Goal: Navigation & Orientation: Find specific page/section

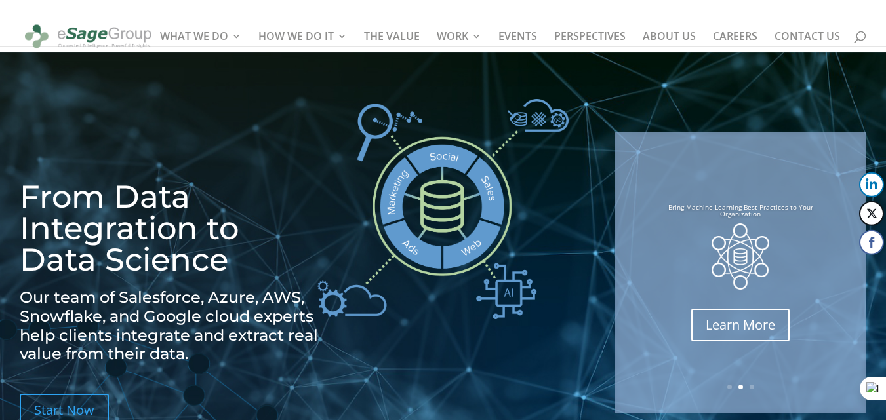
click at [397, 4] on div at bounding box center [463, 36] width 886 height 72
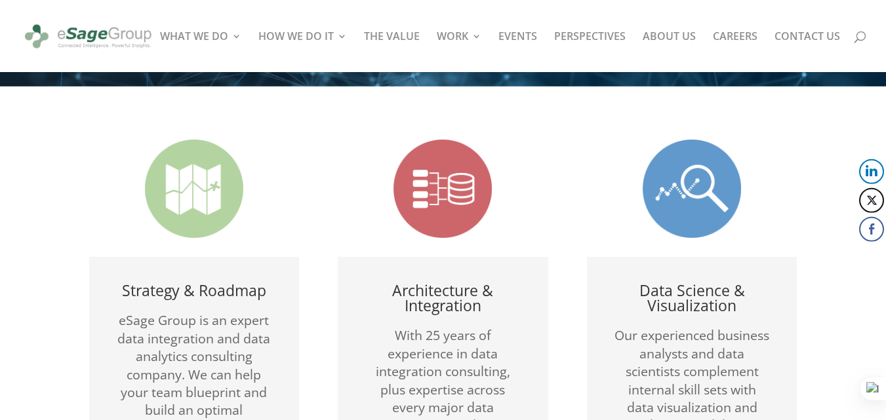
scroll to position [722, 0]
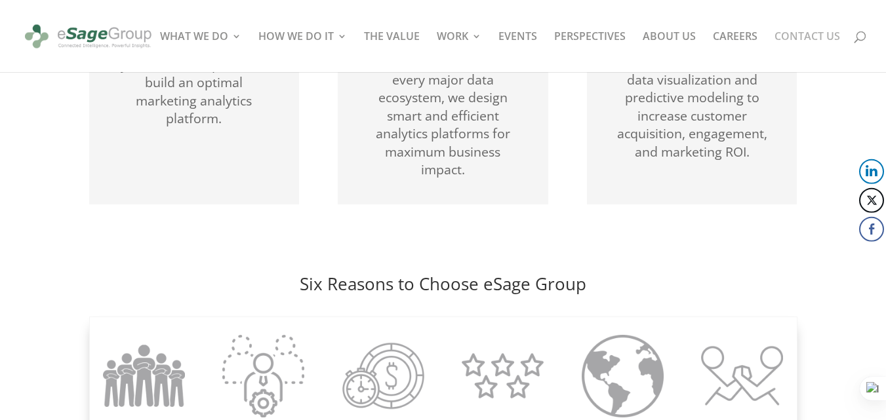
click at [812, 33] on link "CONTACT US" at bounding box center [808, 51] width 66 height 41
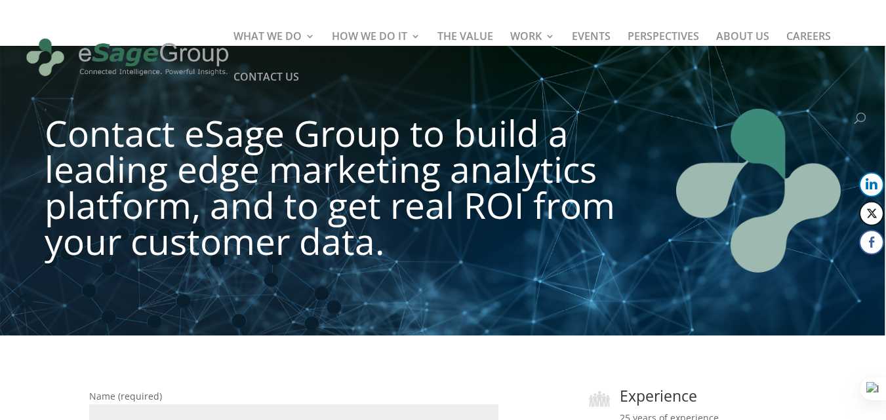
click at [390, 9] on div at bounding box center [463, 57] width 886 height 115
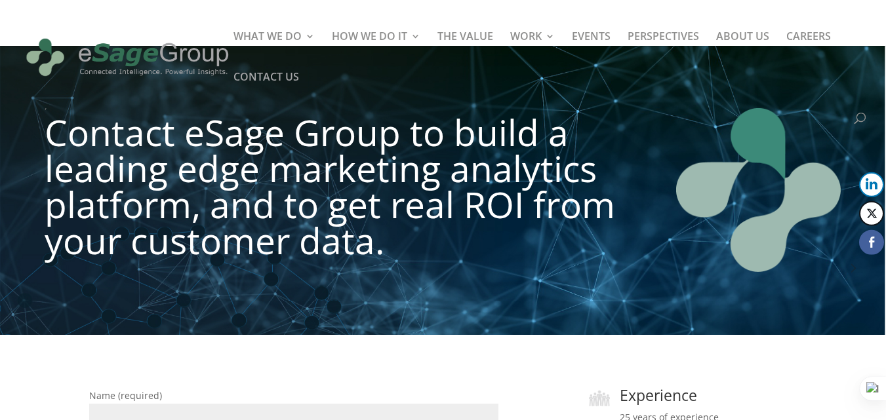
click at [866, 246] on button "Facebook" at bounding box center [871, 242] width 25 height 25
click at [755, 31] on link "ABOUT US" at bounding box center [742, 51] width 53 height 41
